Goal: Subscribe to service/newsletter

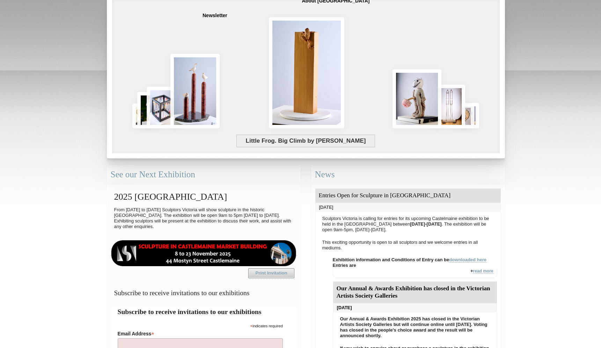
scroll to position [46, 0]
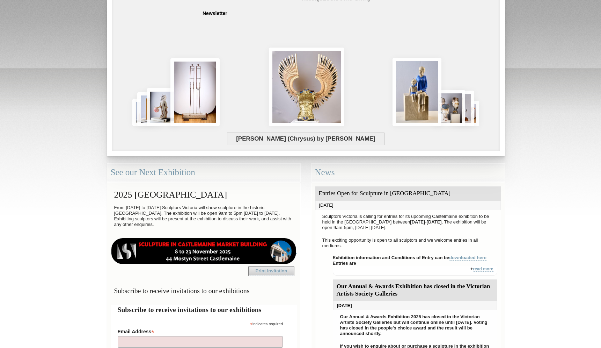
click at [272, 254] on img at bounding box center [204, 251] width 186 height 26
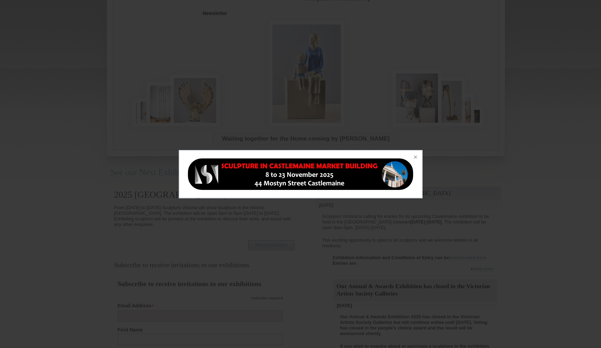
click at [309, 246] on div at bounding box center [300, 174] width 601 height 348
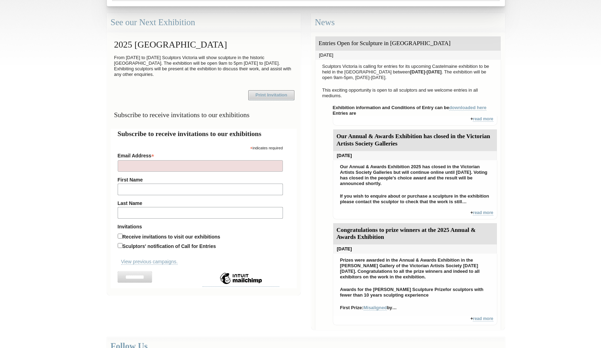
scroll to position [214, 0]
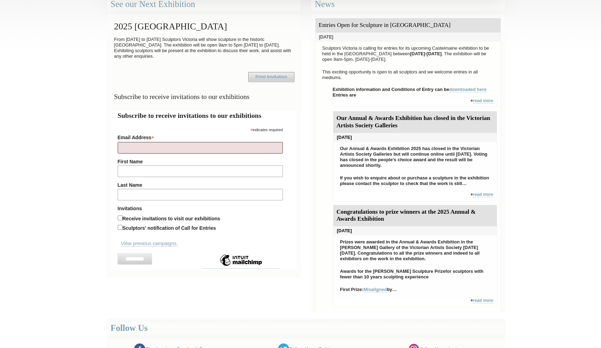
click at [181, 153] on input "Email Address *" at bounding box center [200, 148] width 165 height 12
click at [191, 132] on div "* indicates required" at bounding box center [200, 129] width 165 height 7
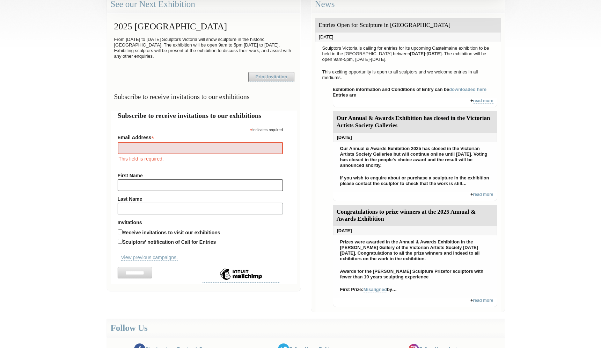
click at [170, 191] on input "First Name" at bounding box center [200, 185] width 165 height 12
click at [130, 214] on input "Last Name" at bounding box center [200, 209] width 165 height 12
click at [124, 154] on input "Email Address *" at bounding box center [200, 148] width 165 height 12
